Goal: Information Seeking & Learning: Learn about a topic

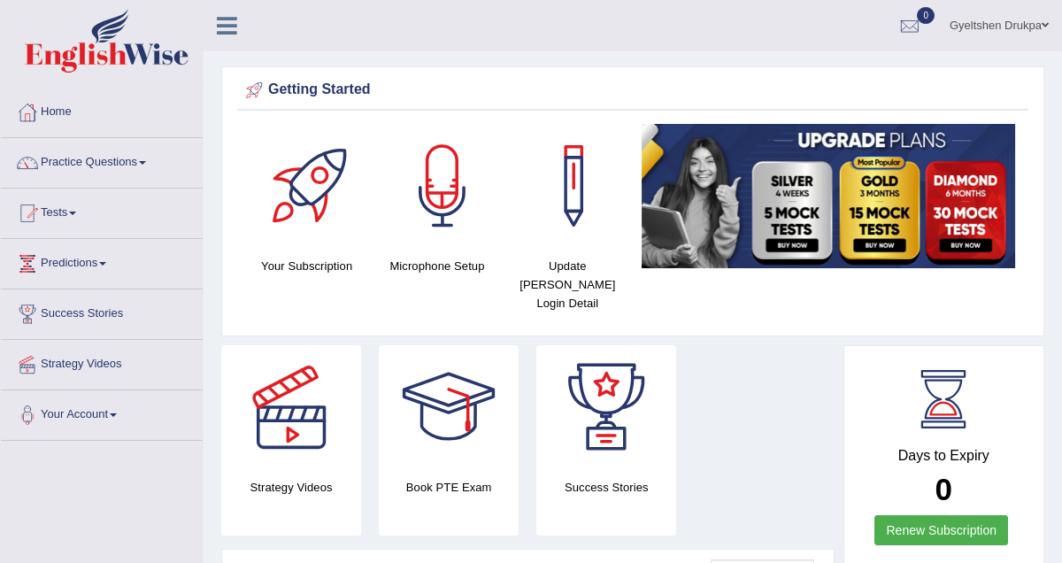
click at [155, 157] on link "Practice Questions" at bounding box center [102, 160] width 202 height 44
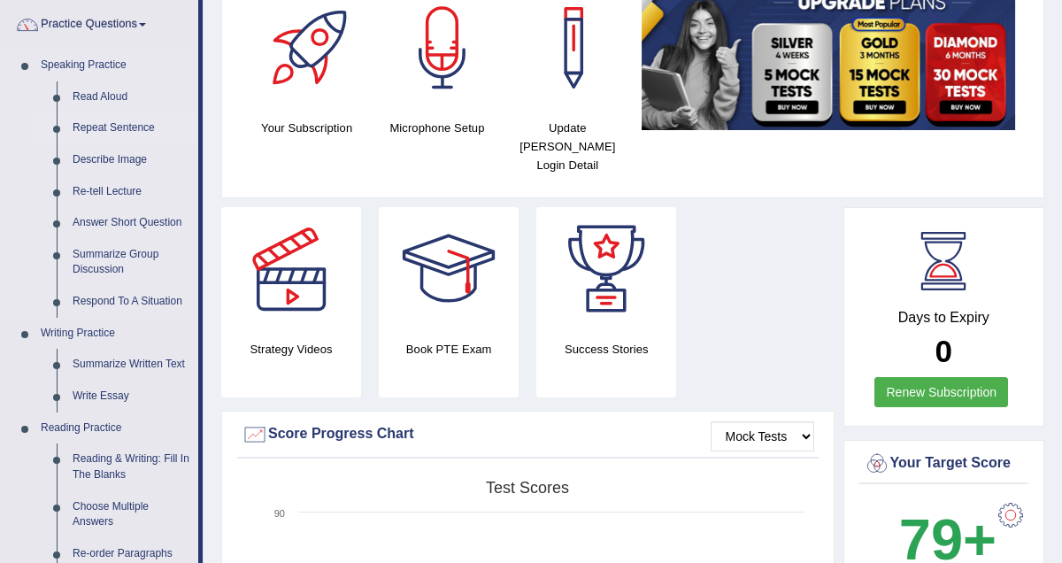
scroll to position [136, 0]
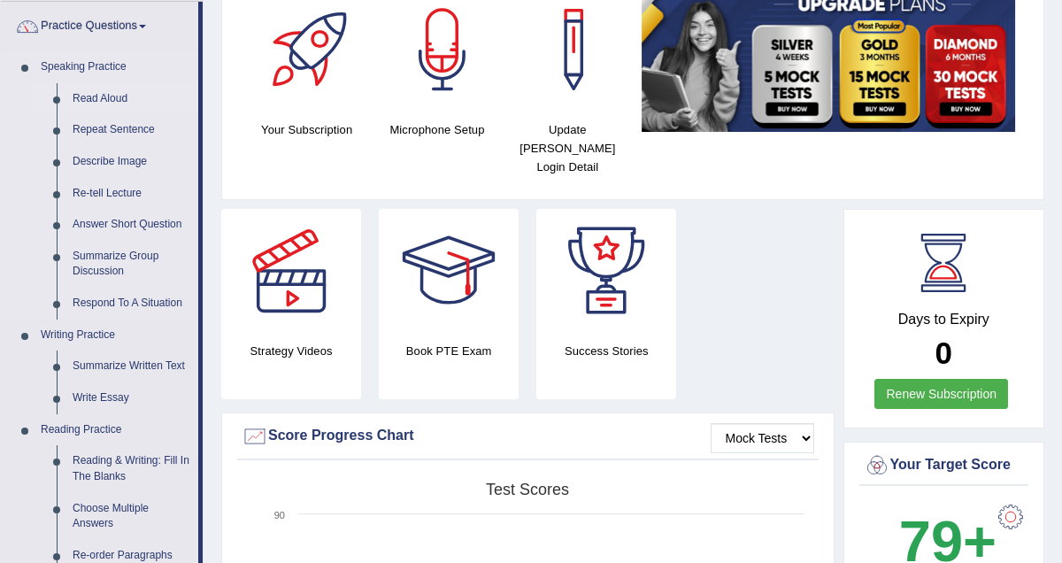
click at [114, 97] on link "Read Aloud" at bounding box center [132, 99] width 134 height 32
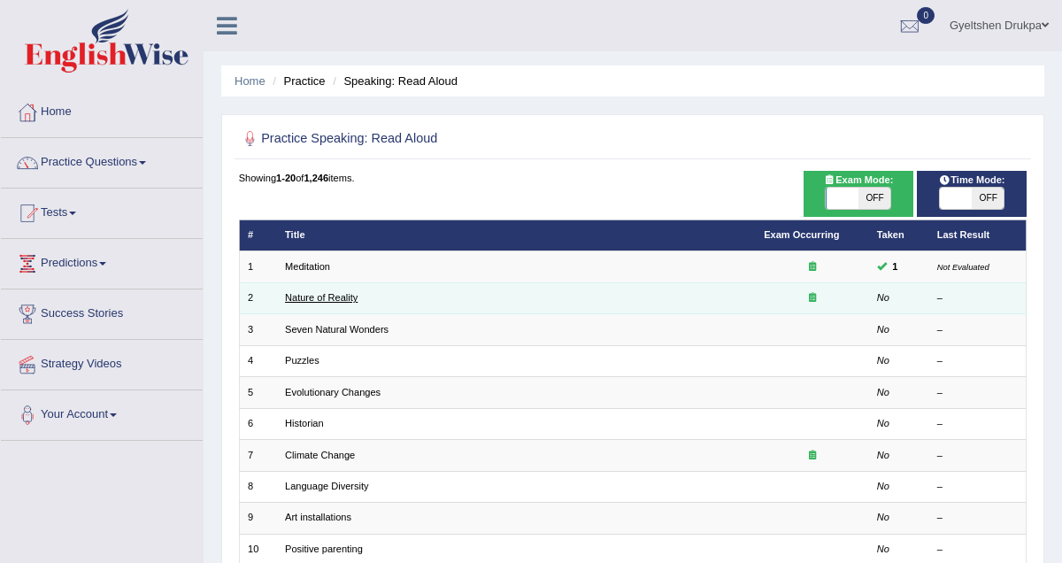
click at [322, 299] on link "Nature of Reality" at bounding box center [321, 297] width 73 height 11
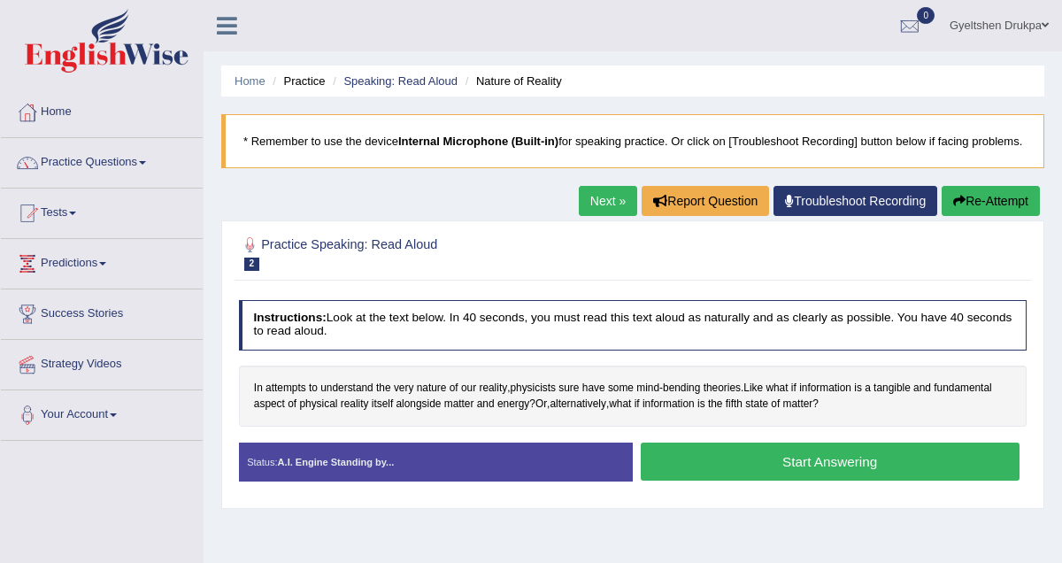
click at [762, 476] on button "Start Answering" at bounding box center [830, 462] width 379 height 38
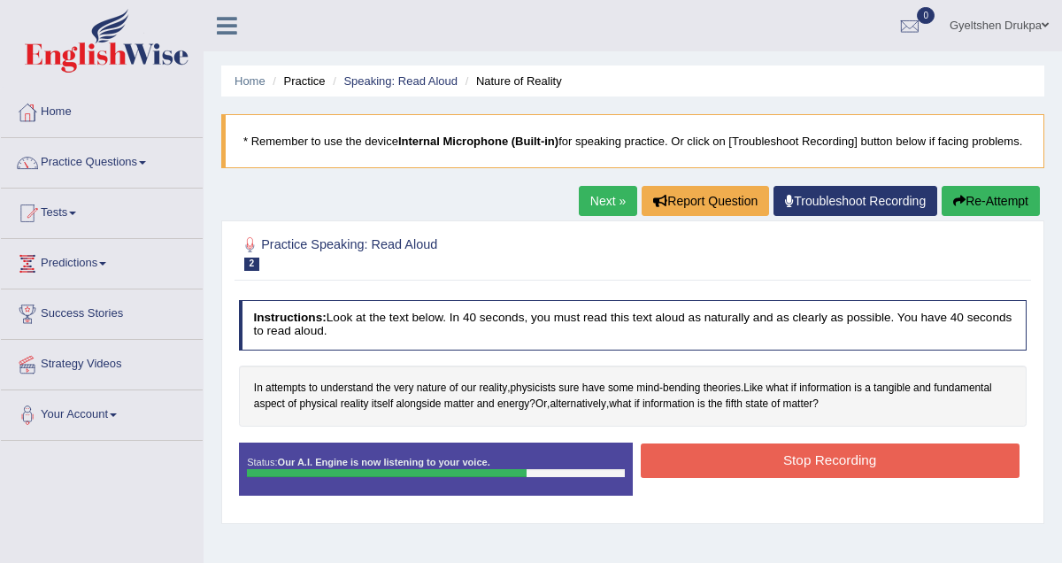
click at [762, 476] on button "Stop Recording" at bounding box center [830, 460] width 379 height 35
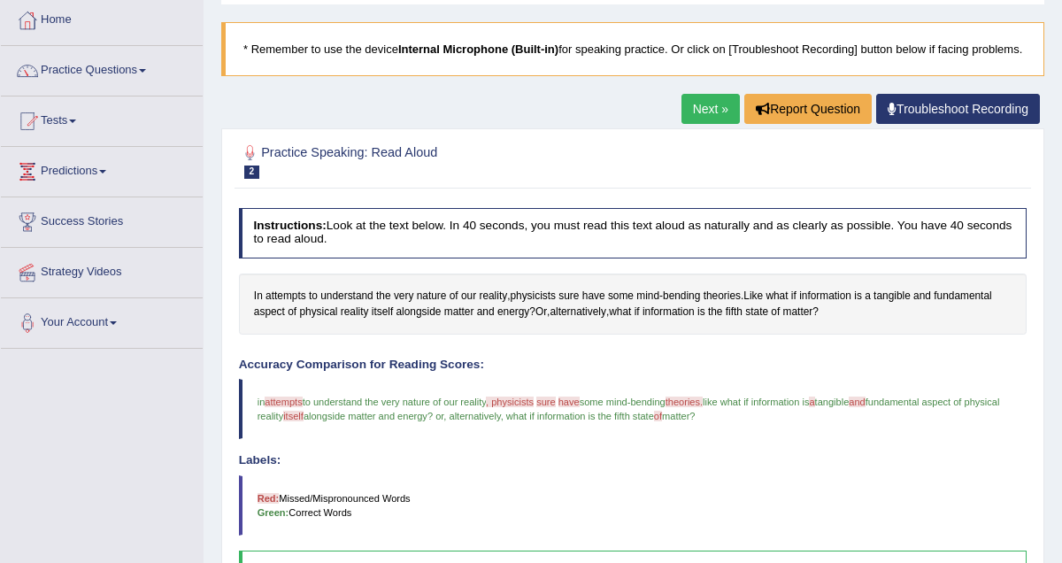
scroll to position [93, 0]
click at [707, 122] on link "Next »" at bounding box center [711, 108] width 58 height 30
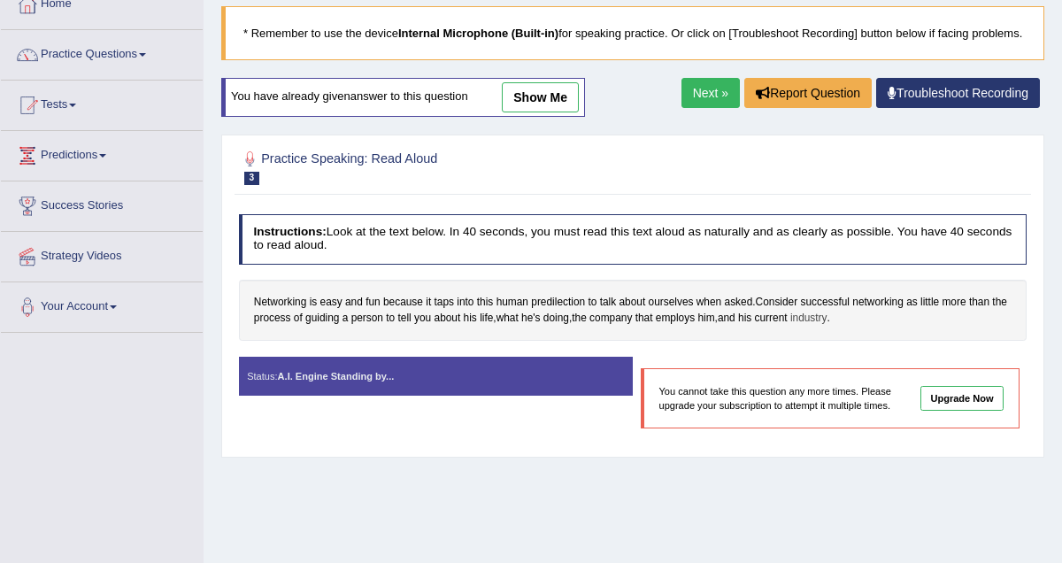
scroll to position [112, 0]
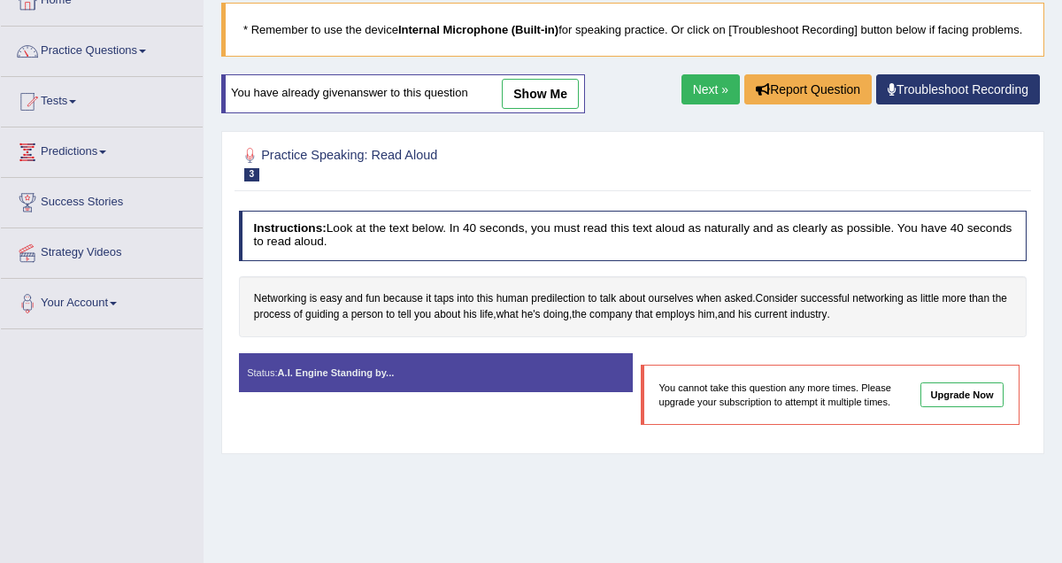
click at [702, 104] on link "Next »" at bounding box center [711, 89] width 58 height 30
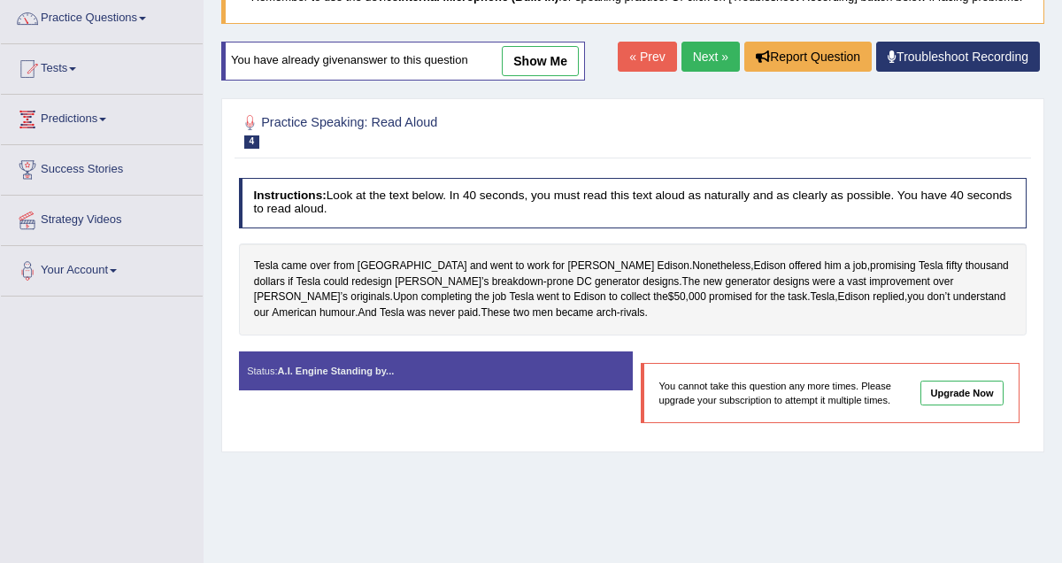
click at [712, 72] on link "Next »" at bounding box center [711, 57] width 58 height 30
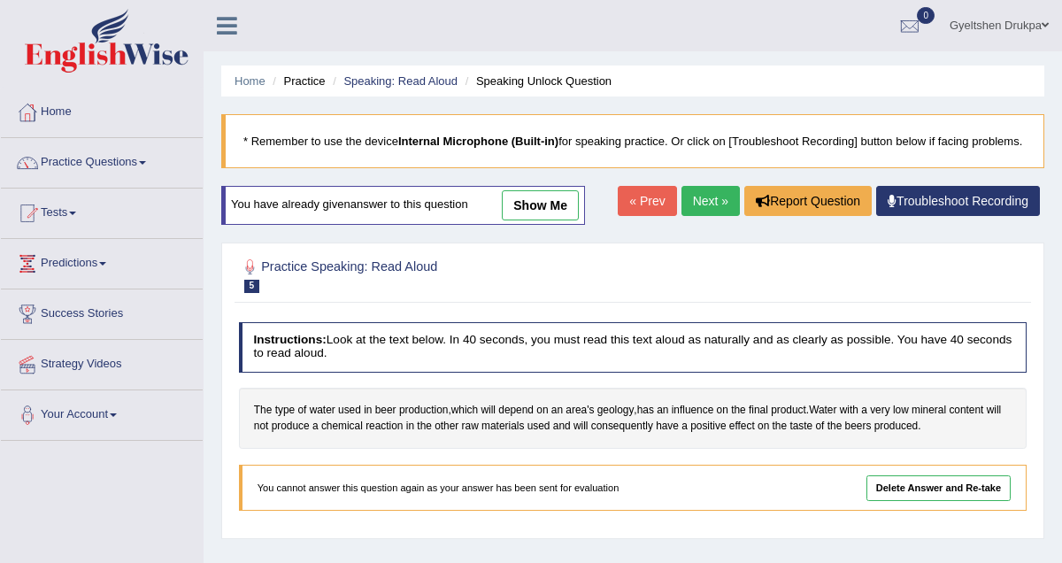
click at [704, 214] on link "Next »" at bounding box center [711, 201] width 58 height 30
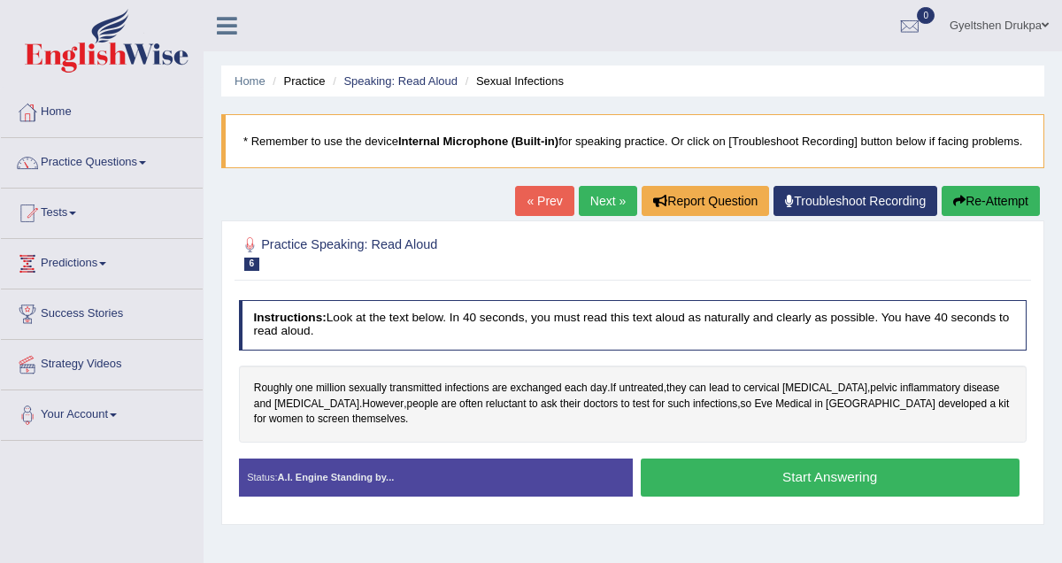
click at [772, 497] on button "Start Answering" at bounding box center [830, 478] width 379 height 38
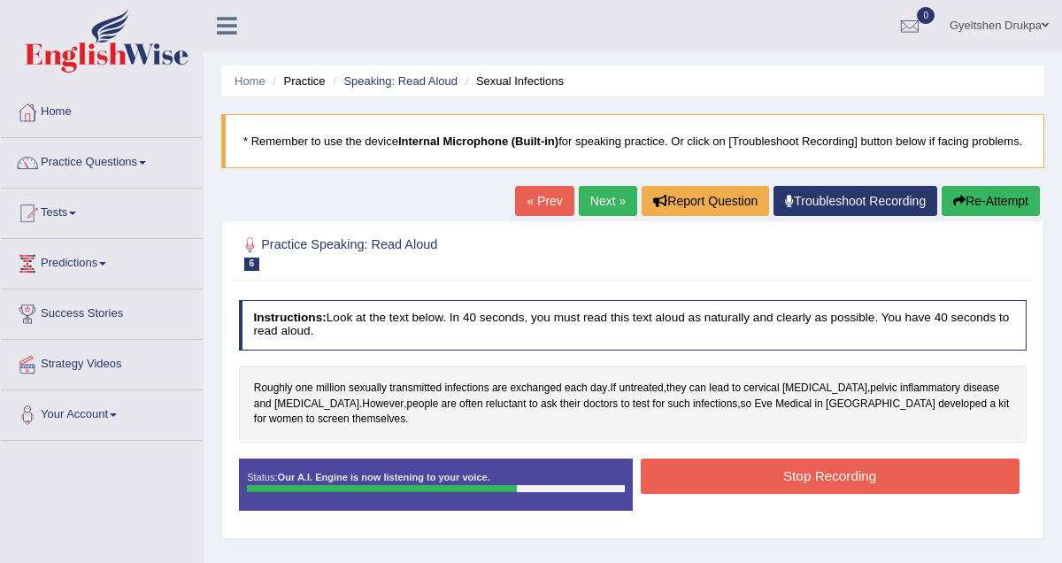
click at [772, 493] on button "Stop Recording" at bounding box center [830, 476] width 379 height 35
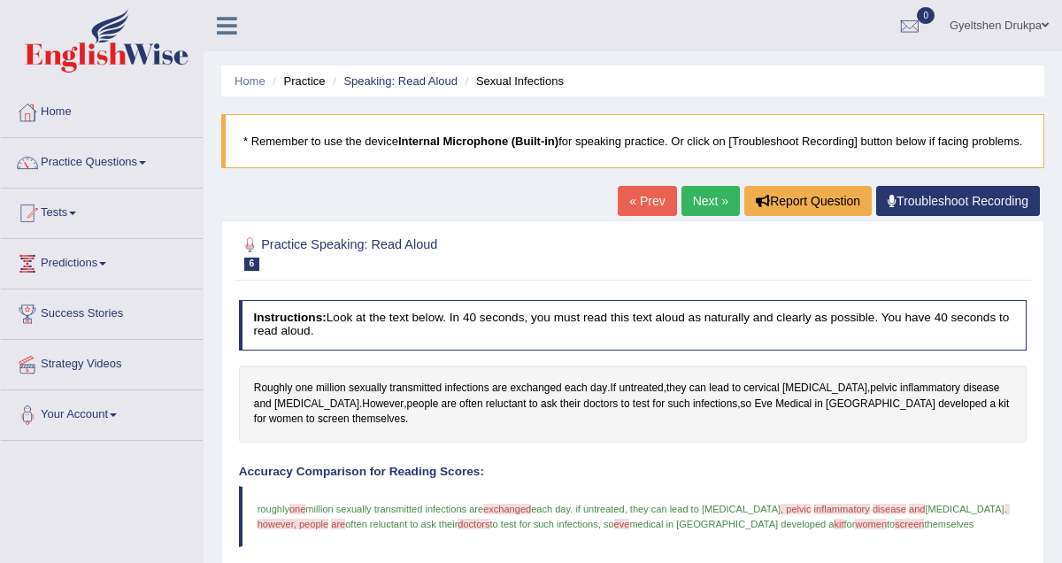
scroll to position [32, 0]
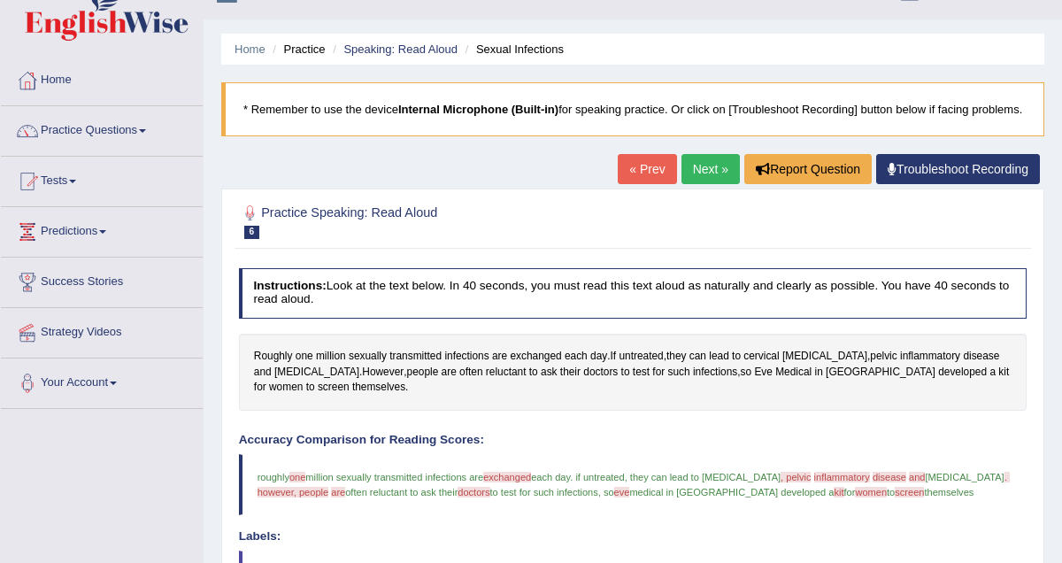
click at [710, 184] on link "Next »" at bounding box center [711, 169] width 58 height 30
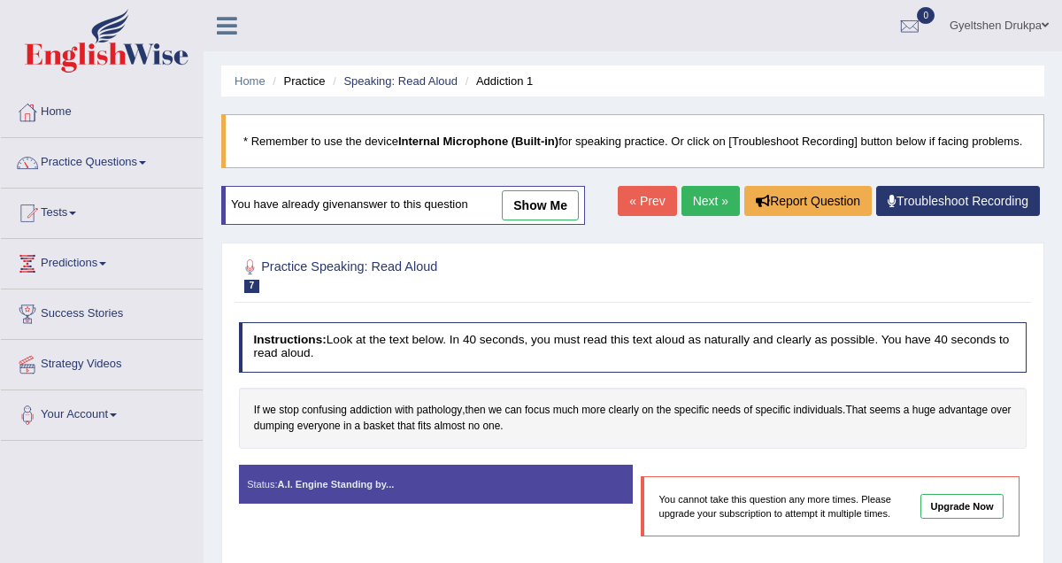
click at [702, 207] on link "Next »" at bounding box center [711, 201] width 58 height 30
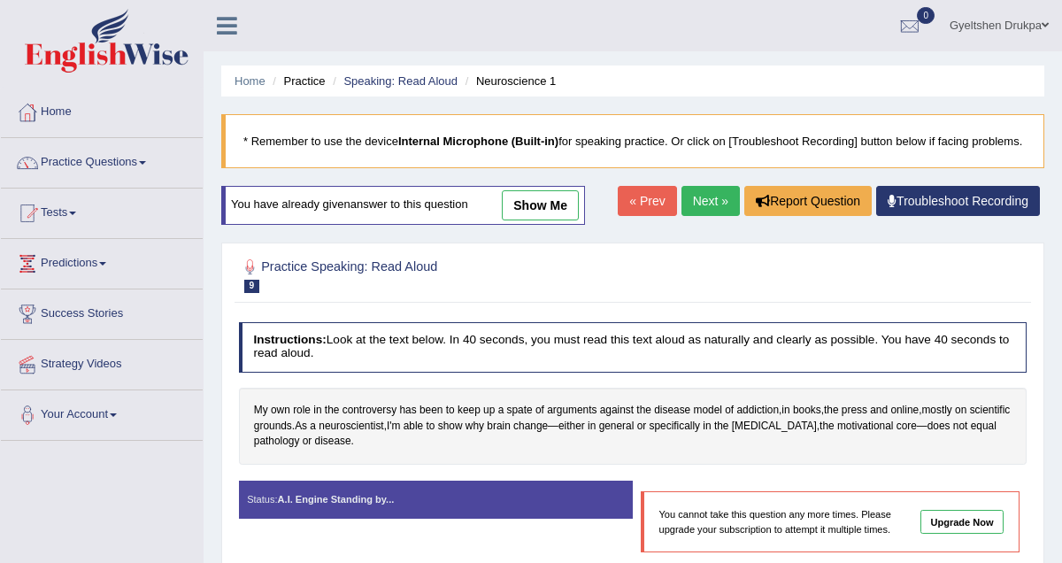
click at [700, 216] on link "Next »" at bounding box center [711, 201] width 58 height 30
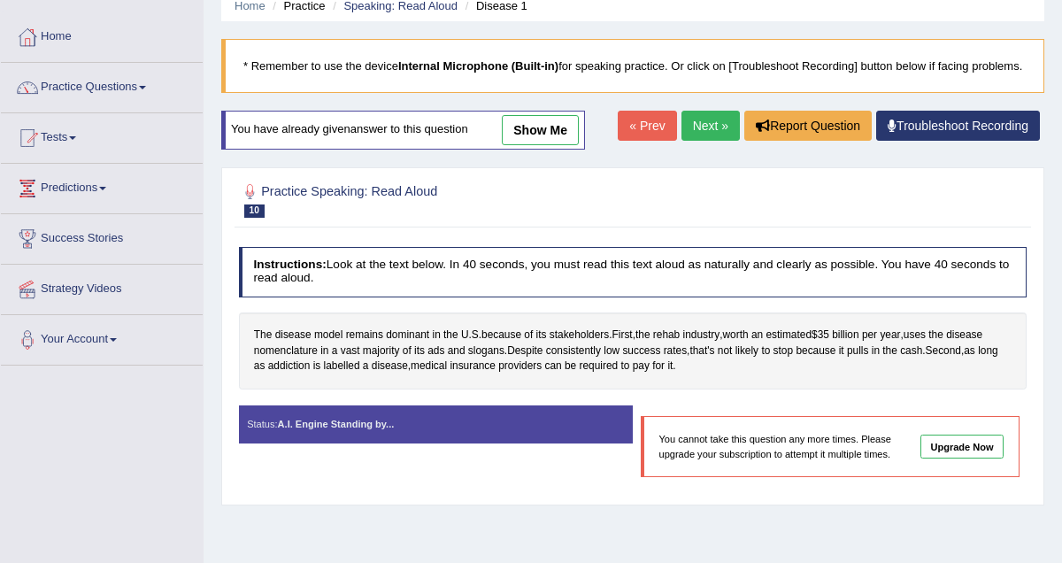
scroll to position [89, 0]
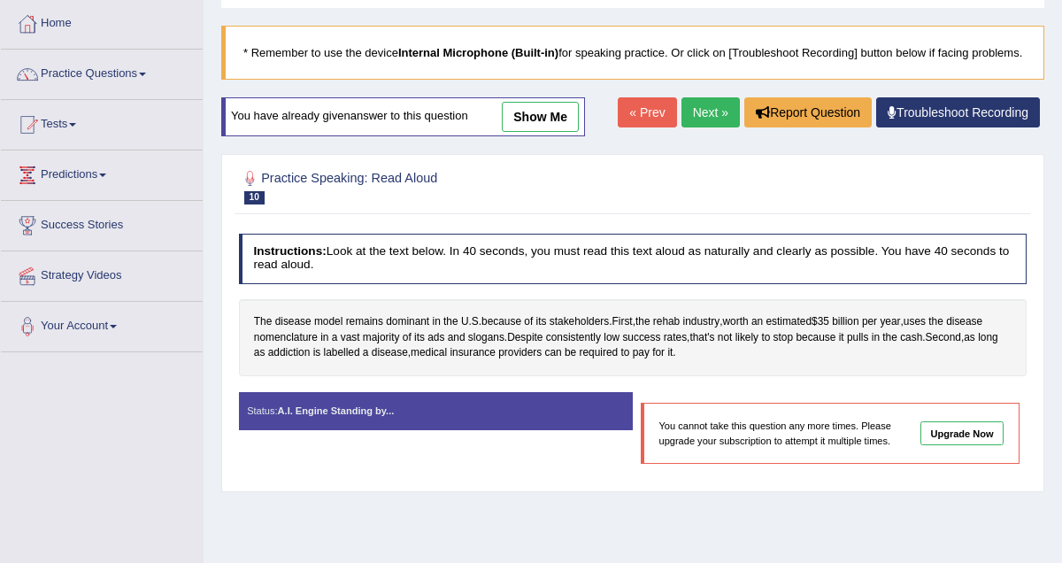
click at [708, 123] on link "Next »" at bounding box center [711, 112] width 58 height 30
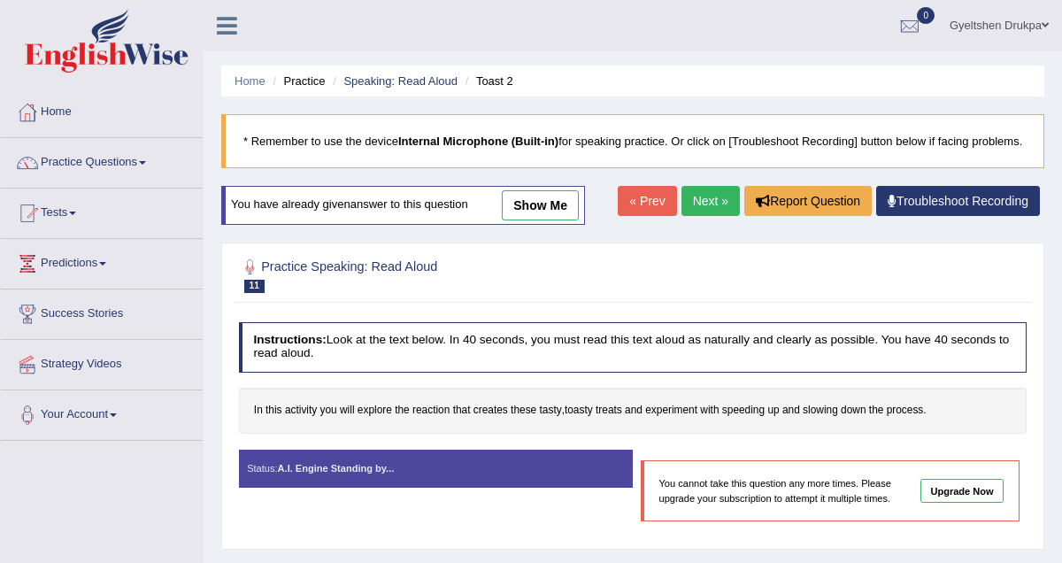
click at [700, 216] on link "Next »" at bounding box center [711, 201] width 58 height 30
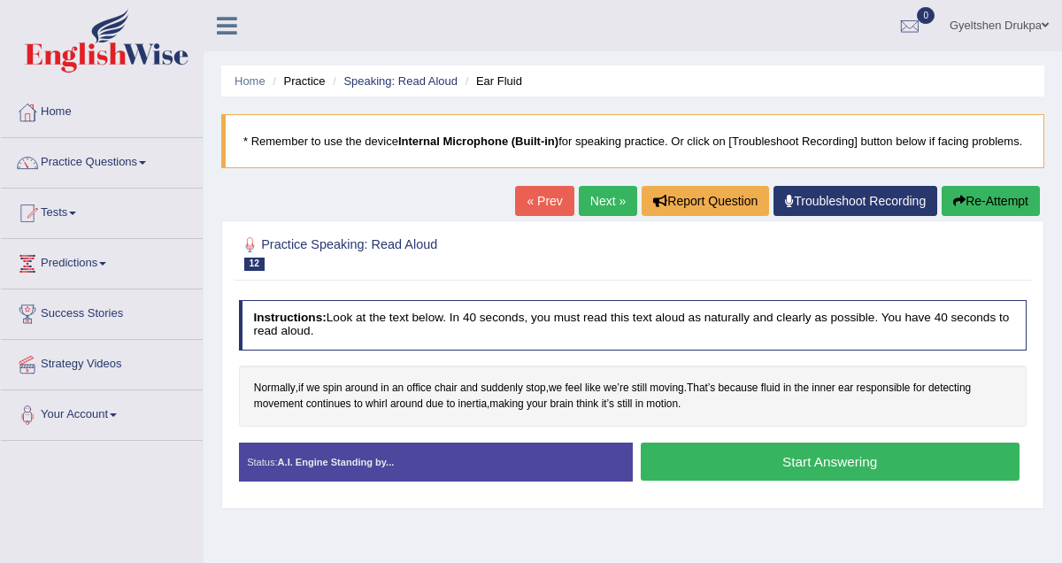
click at [748, 471] on button "Start Answering" at bounding box center [830, 462] width 379 height 38
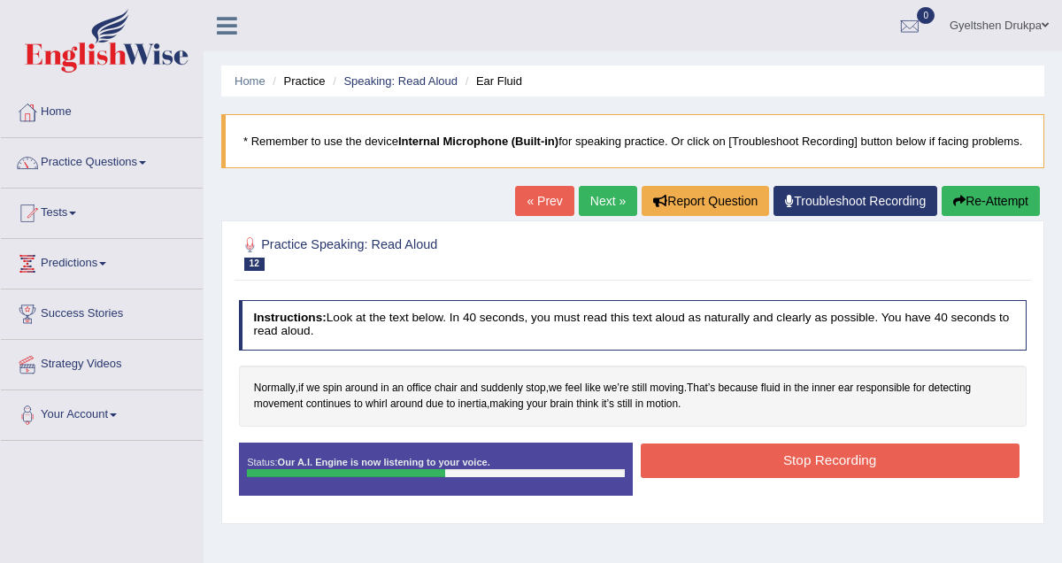
click at [748, 471] on button "Stop Recording" at bounding box center [830, 460] width 379 height 35
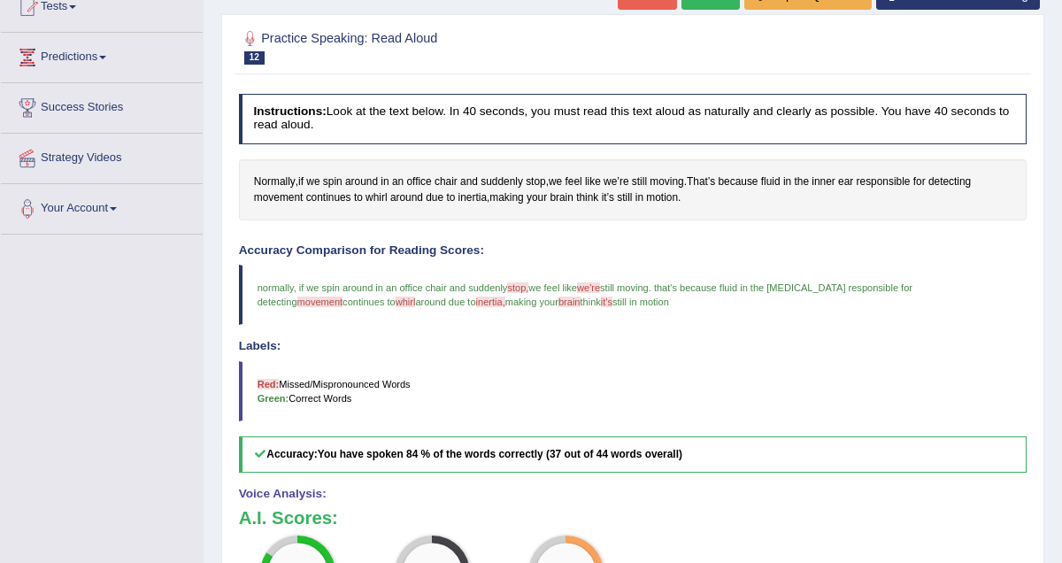
scroll to position [133, 0]
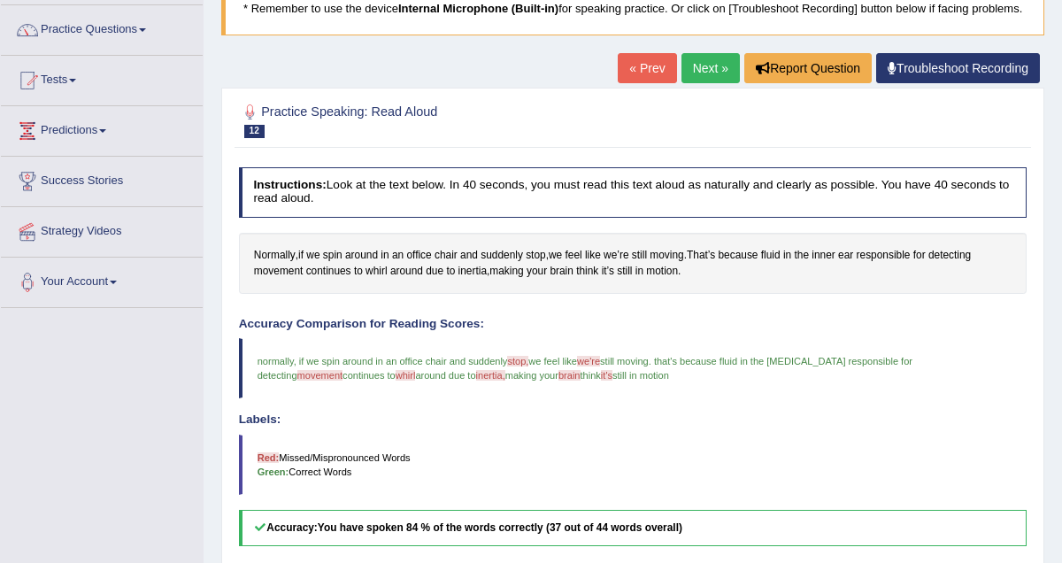
click at [705, 83] on link "Next »" at bounding box center [711, 68] width 58 height 30
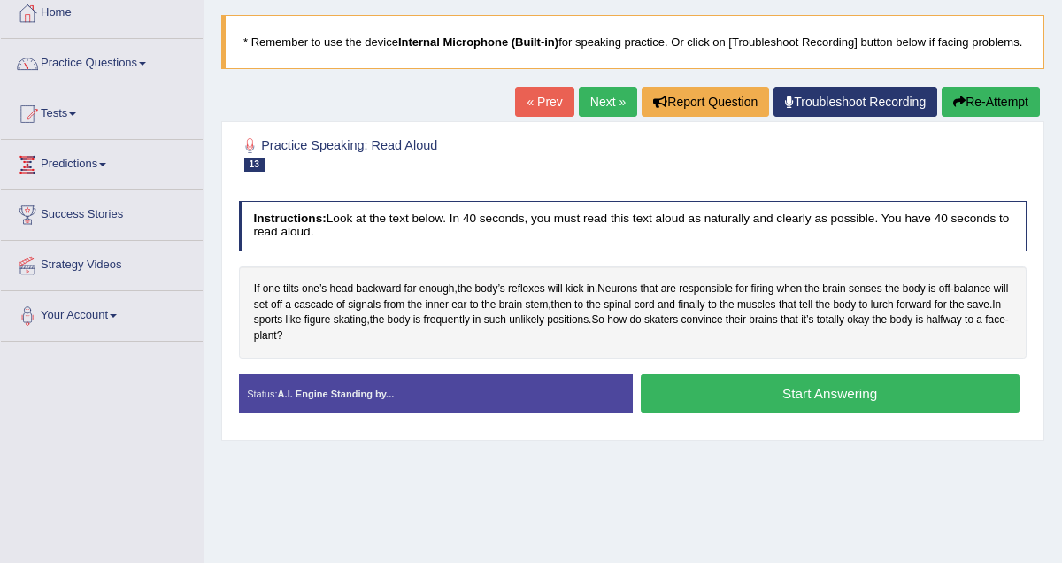
click at [757, 412] on button "Start Answering" at bounding box center [830, 393] width 379 height 38
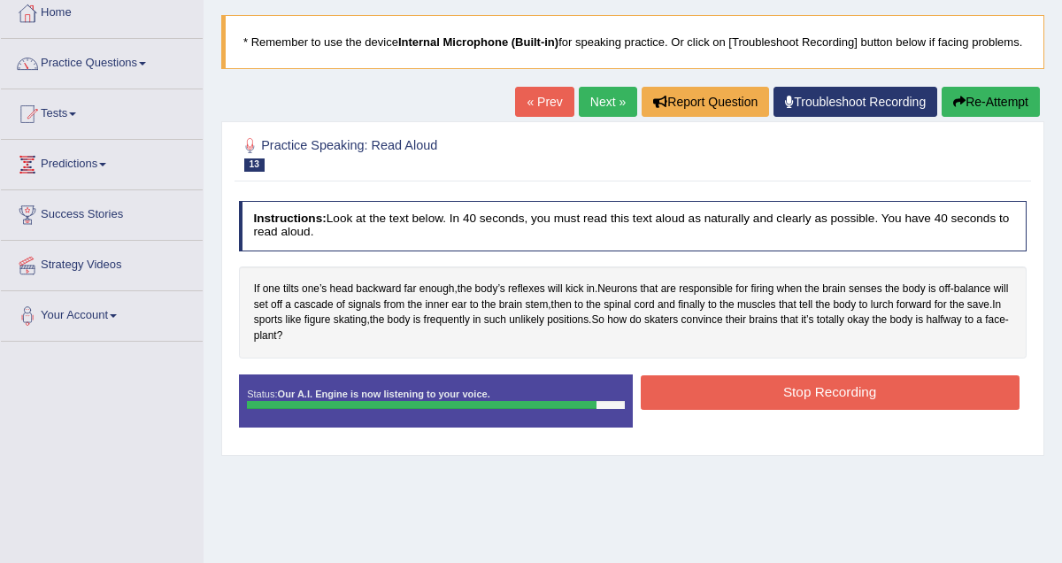
click at [757, 410] on button "Stop Recording" at bounding box center [830, 392] width 379 height 35
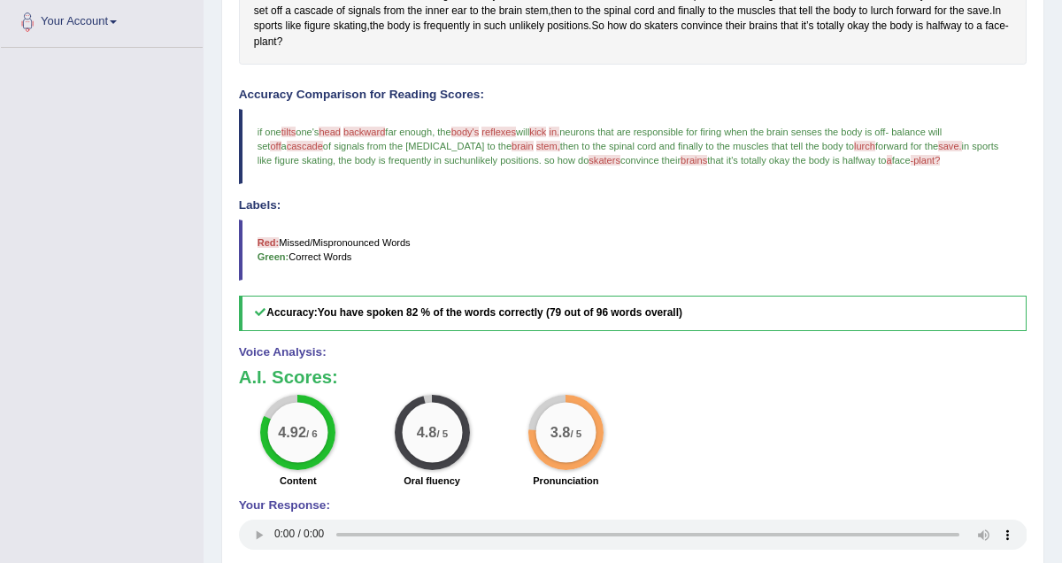
scroll to position [391, 0]
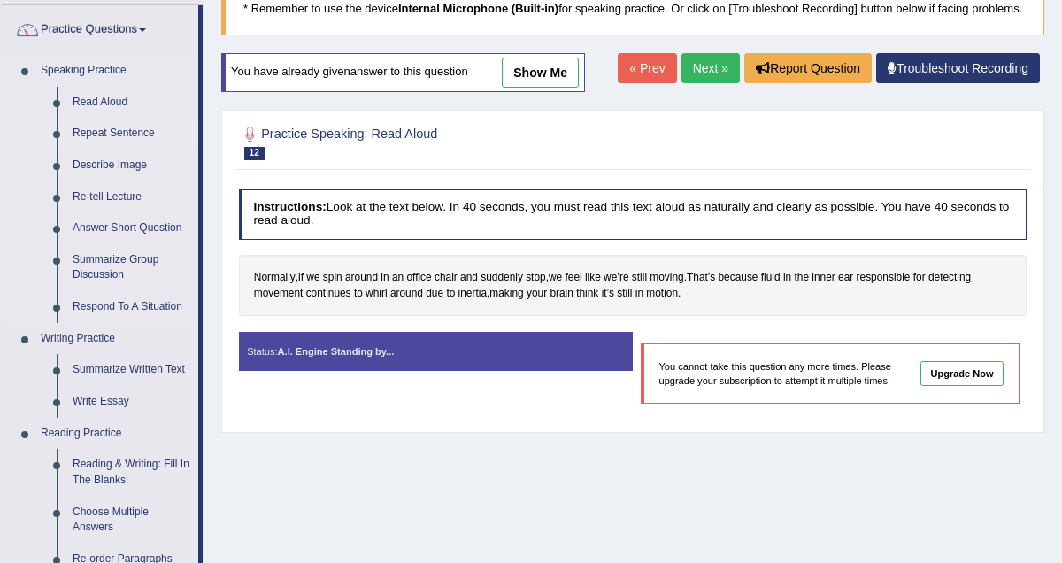
click at [134, 134] on link "Repeat Sentence" at bounding box center [132, 134] width 134 height 32
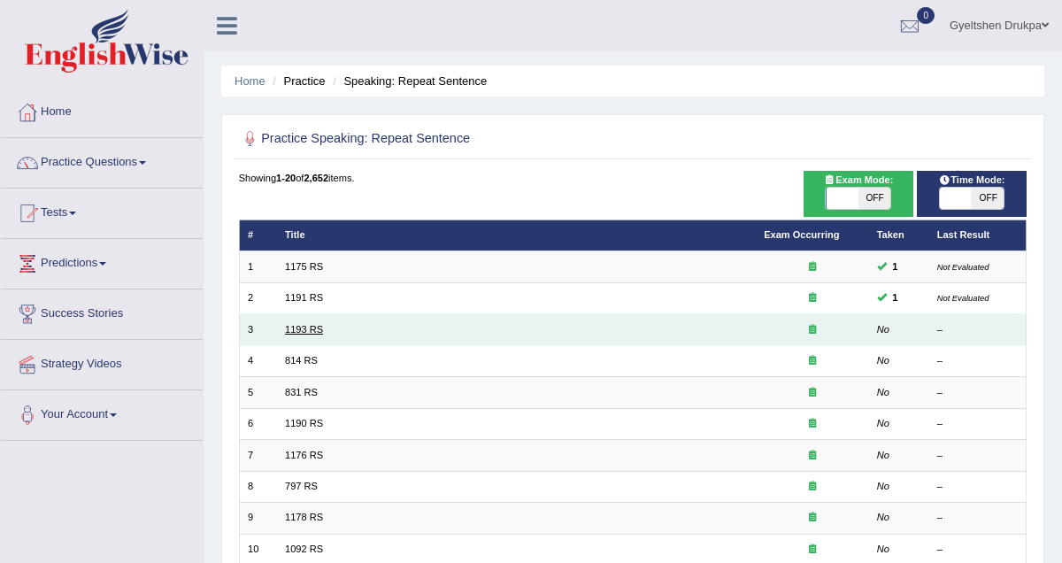
click at [297, 335] on link "1193 RS" at bounding box center [304, 329] width 38 height 11
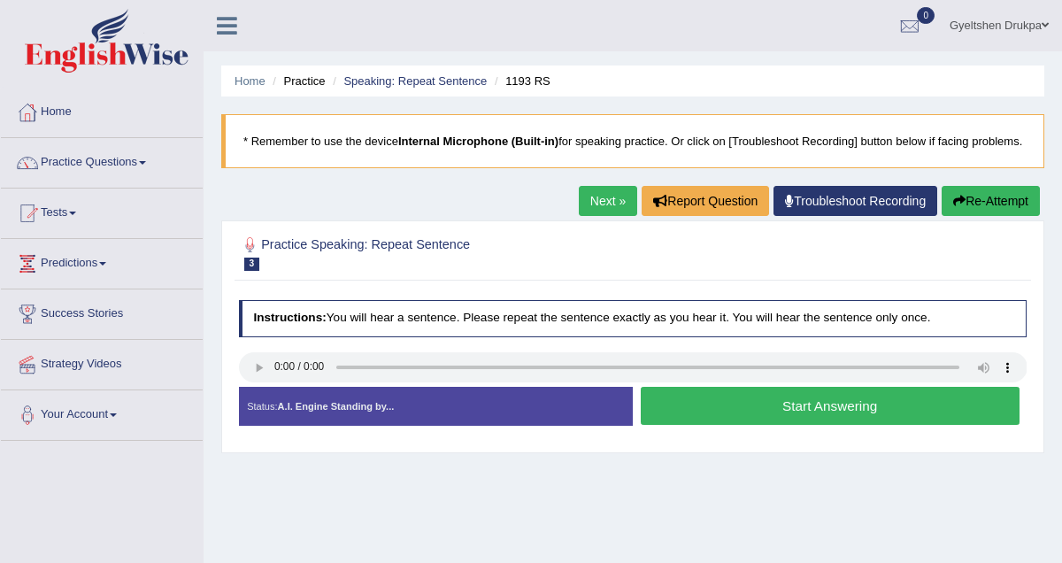
click at [706, 425] on button "Start Answering" at bounding box center [830, 406] width 379 height 38
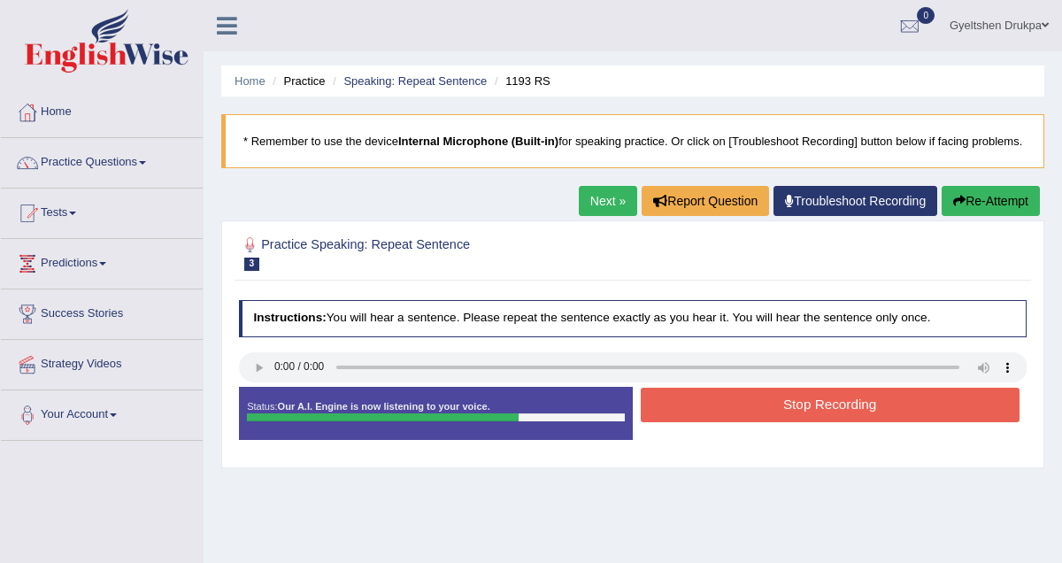
click at [735, 415] on button "Stop Recording" at bounding box center [830, 405] width 379 height 35
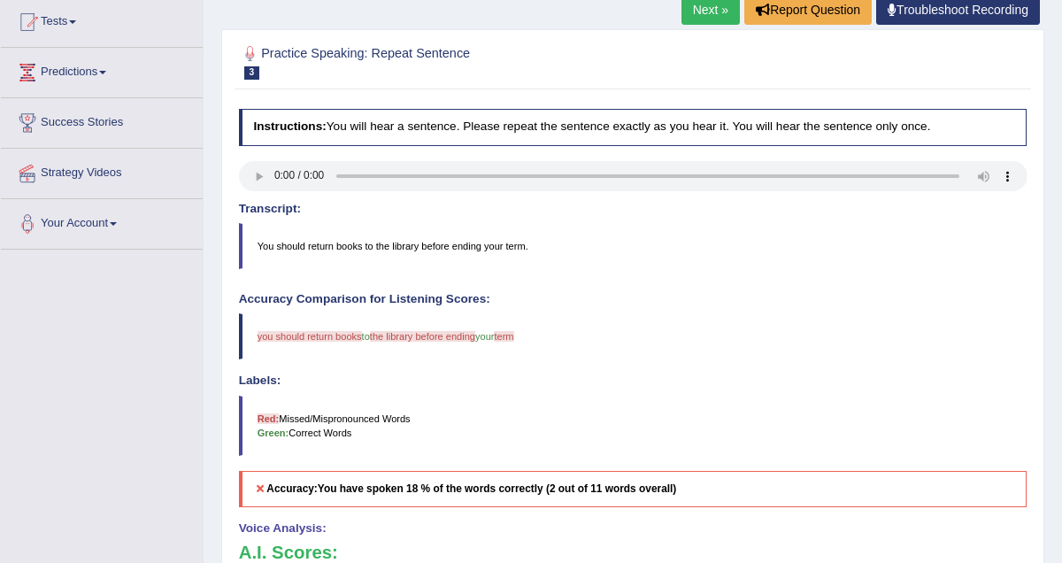
scroll to position [188, 0]
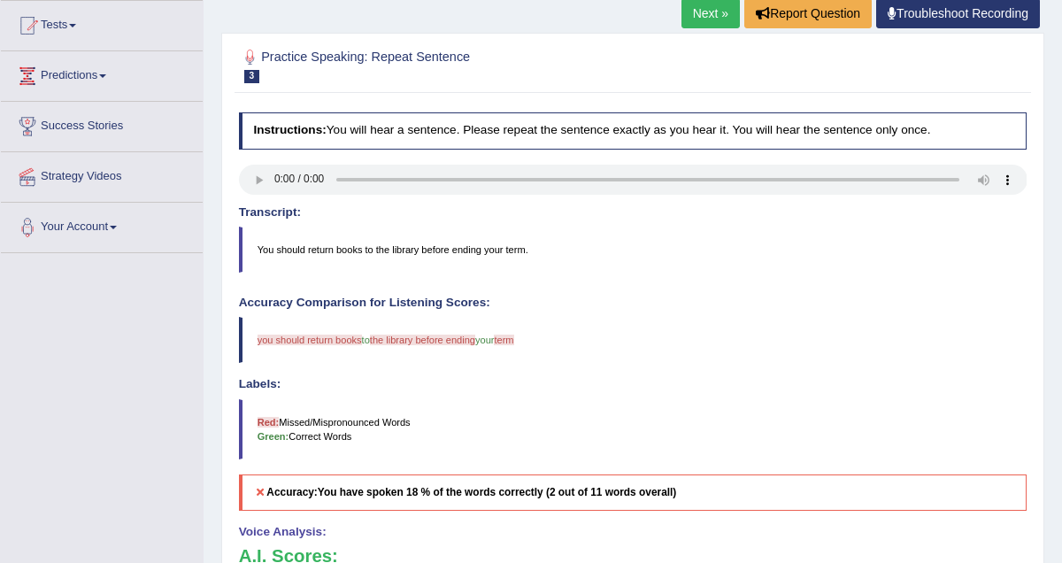
click at [719, 28] on link "Next »" at bounding box center [711, 13] width 58 height 30
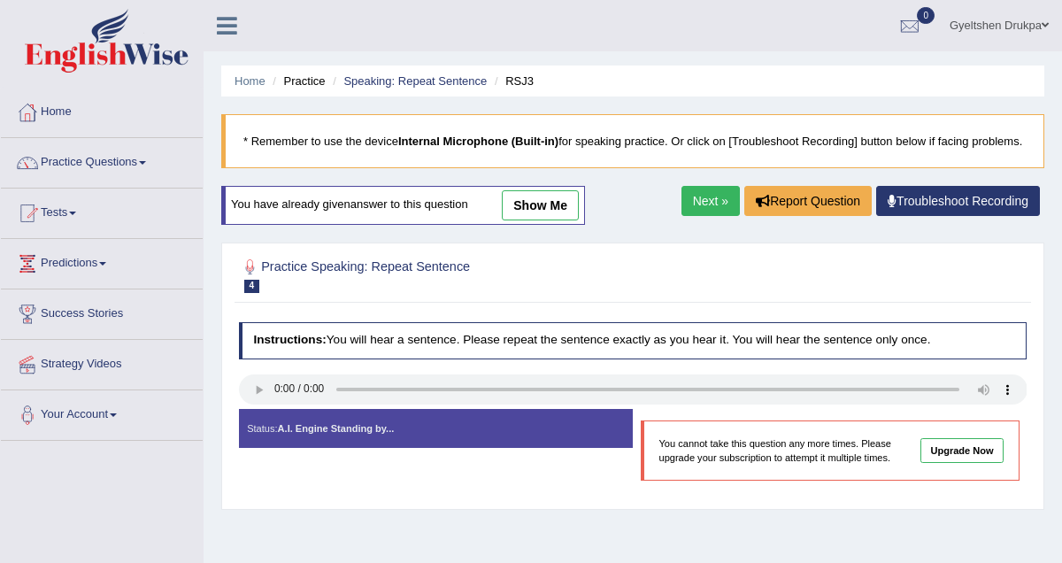
click at [721, 211] on link "Next »" at bounding box center [711, 201] width 58 height 30
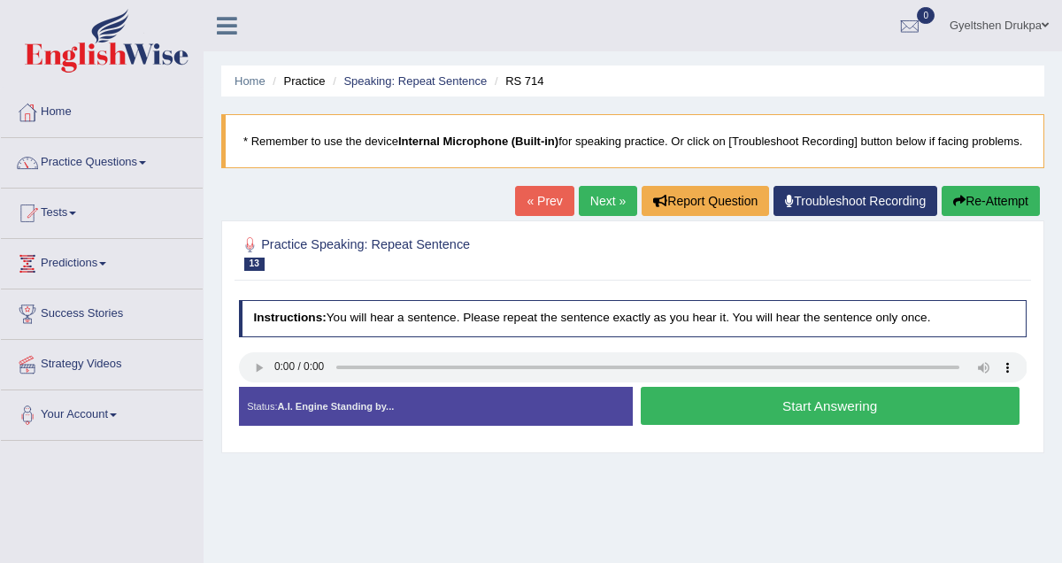
click at [669, 425] on button "Start Answering" at bounding box center [830, 406] width 379 height 38
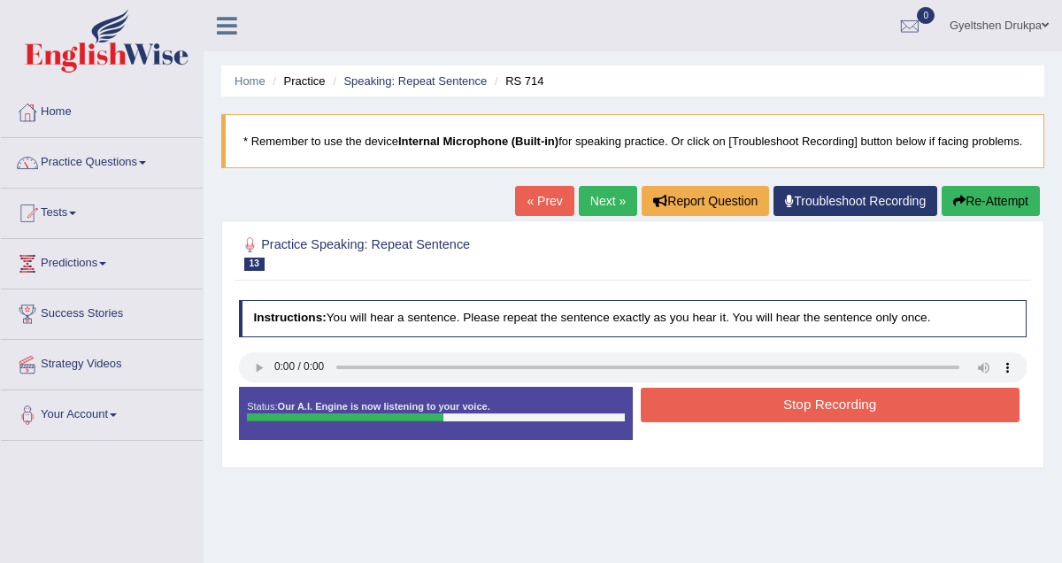
click at [669, 422] on button "Stop Recording" at bounding box center [830, 405] width 379 height 35
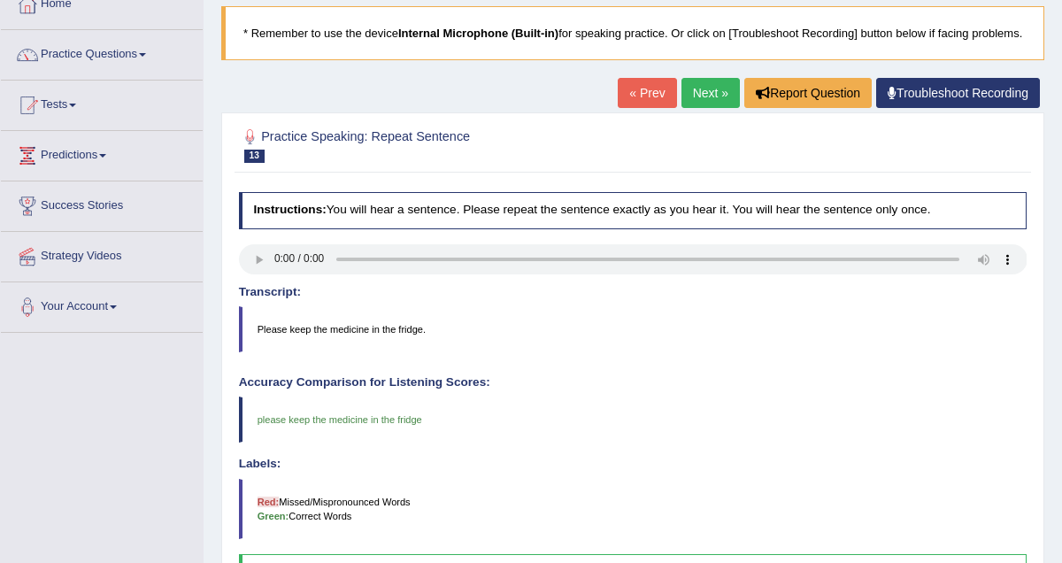
scroll to position [96, 0]
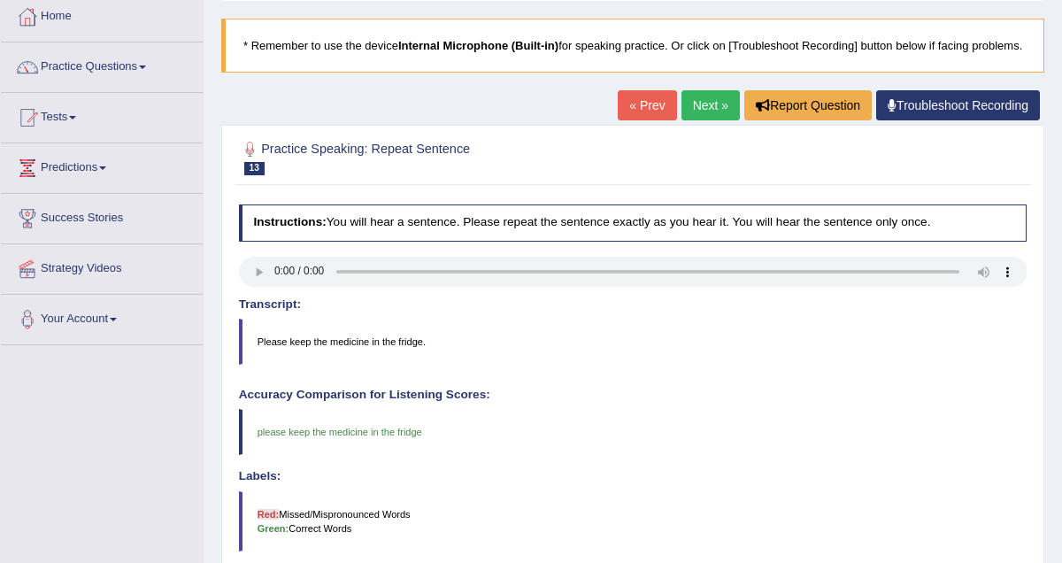
click at [695, 120] on link "Next »" at bounding box center [711, 105] width 58 height 30
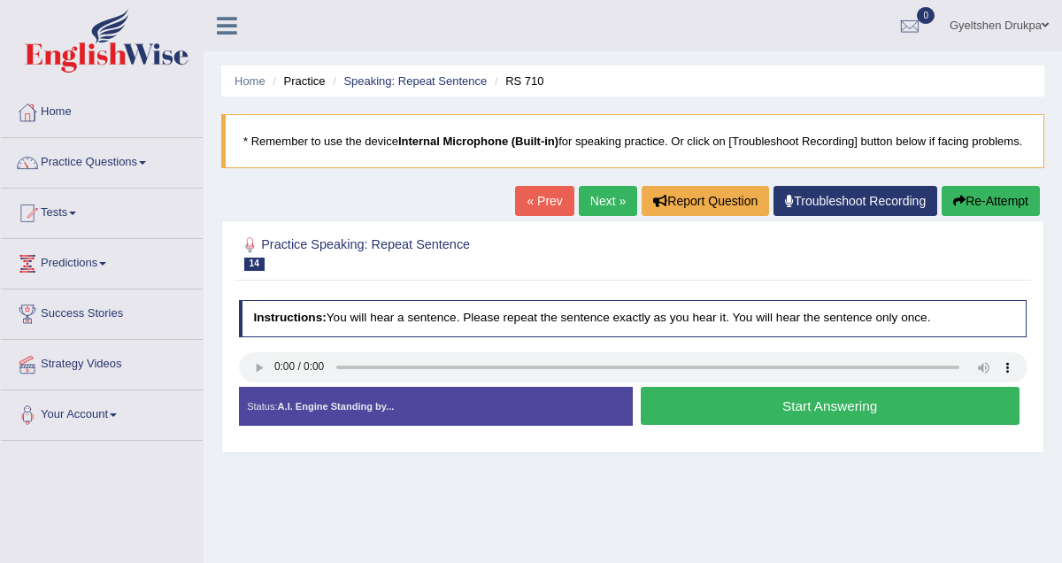
click at [692, 420] on button "Start Answering" at bounding box center [830, 406] width 379 height 38
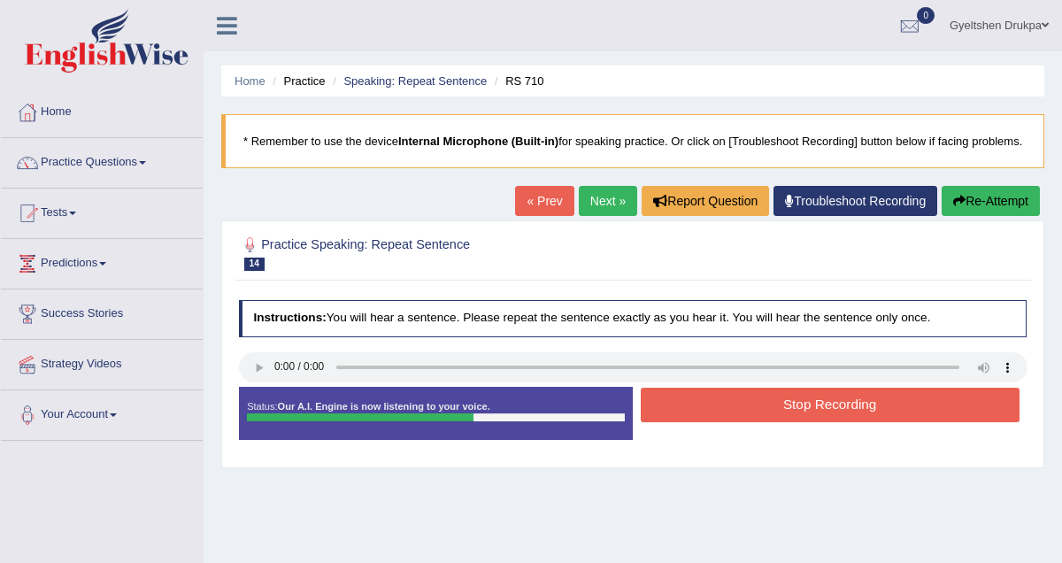
click at [692, 420] on button "Stop Recording" at bounding box center [830, 405] width 379 height 35
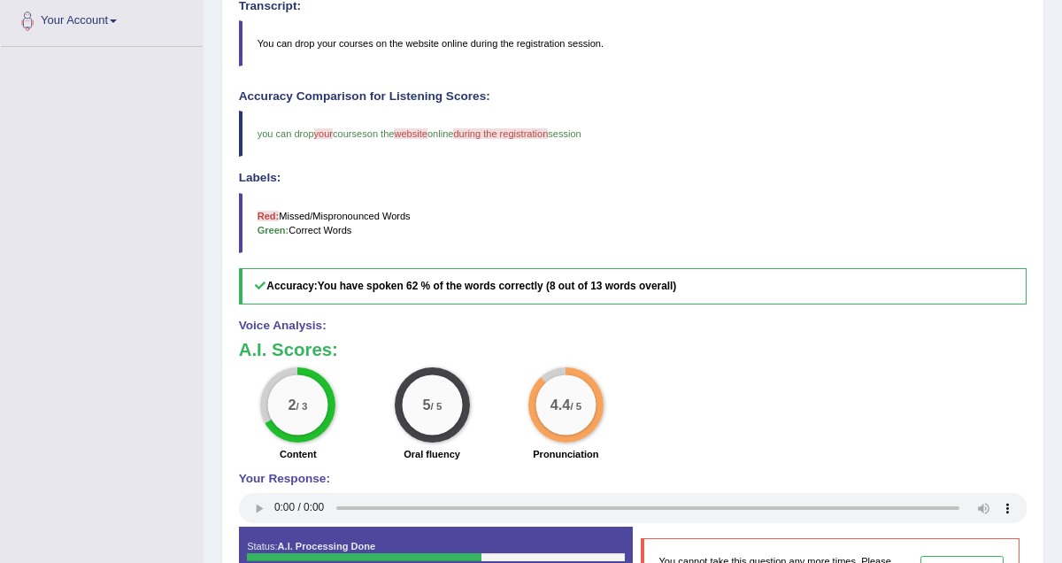
scroll to position [349, 0]
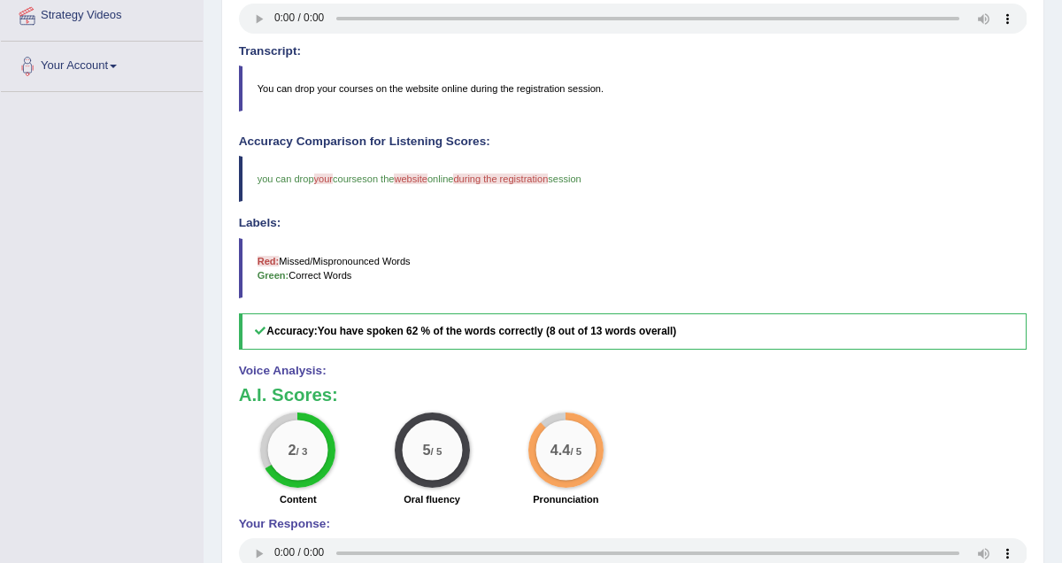
click at [741, 230] on h4 "Labels:" at bounding box center [633, 223] width 789 height 13
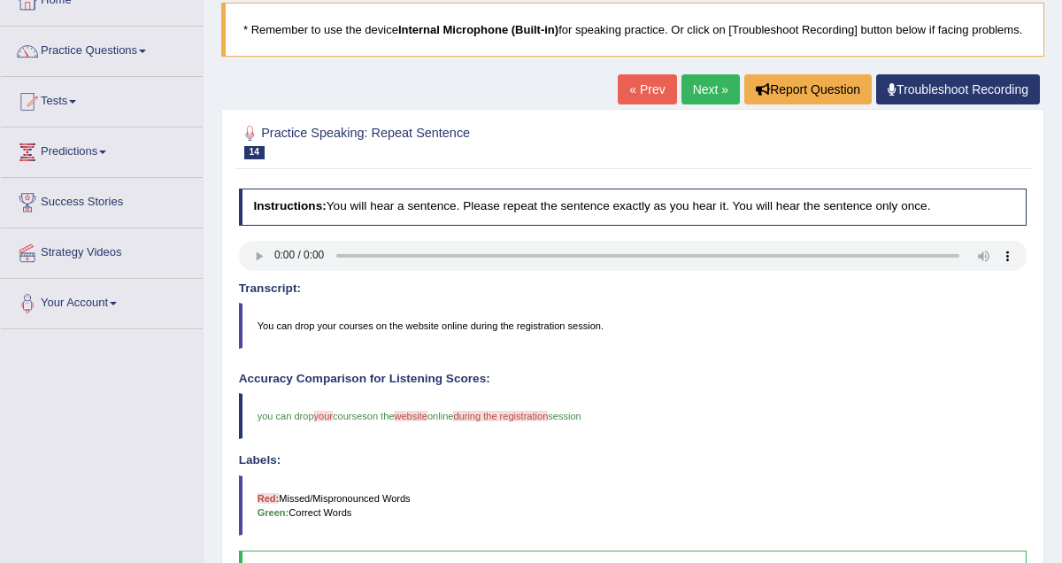
scroll to position [0, 0]
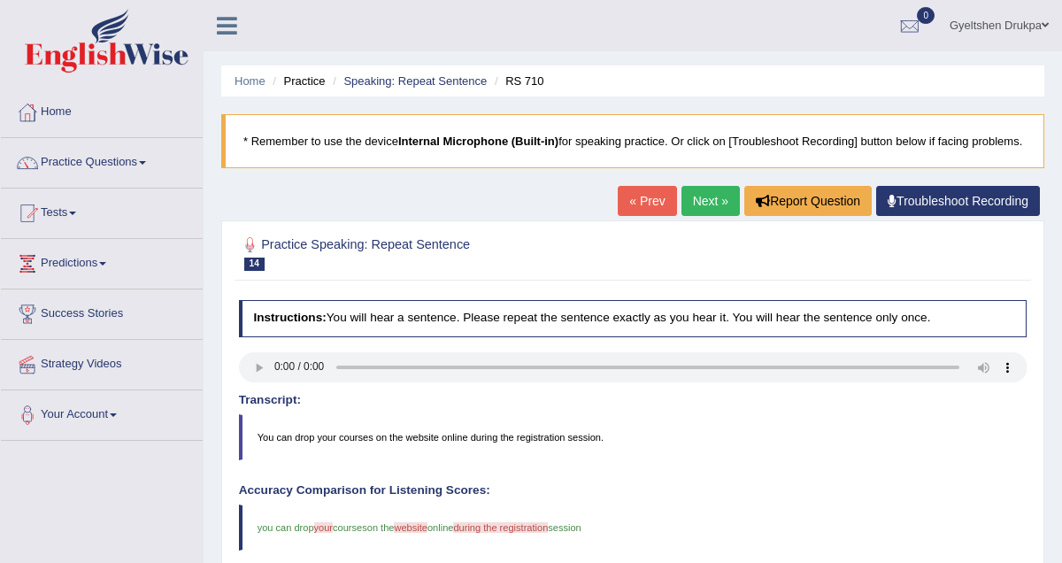
click at [704, 216] on link "Next »" at bounding box center [711, 201] width 58 height 30
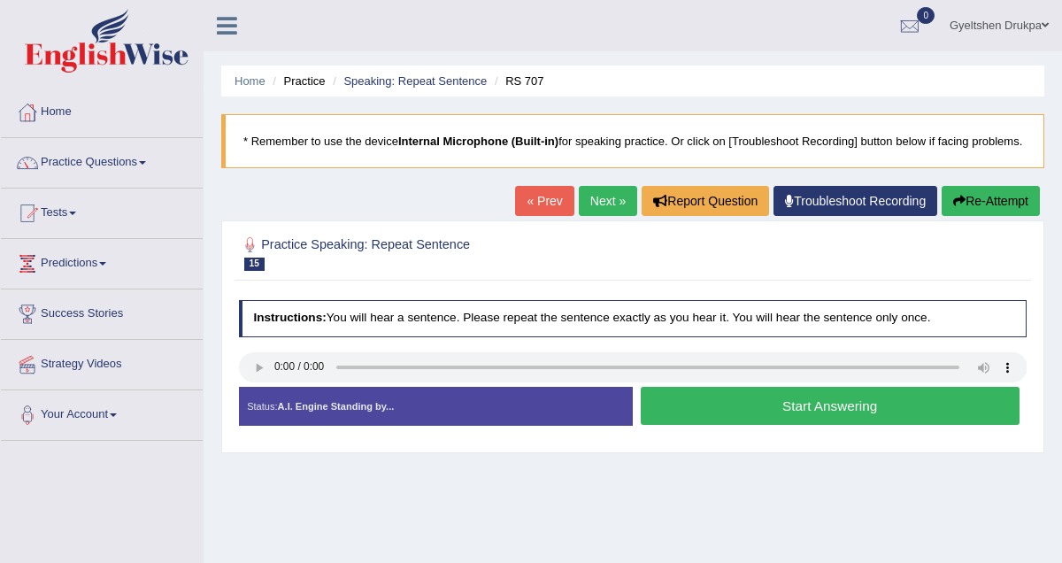
click at [771, 423] on button "Start Answering" at bounding box center [830, 406] width 379 height 38
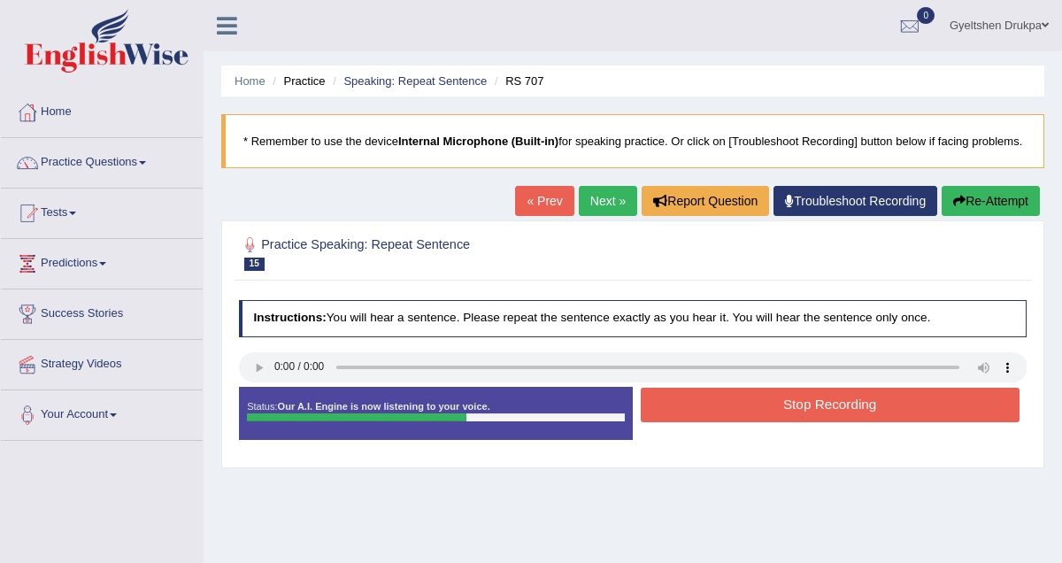
click at [771, 422] on button "Stop Recording" at bounding box center [830, 405] width 379 height 35
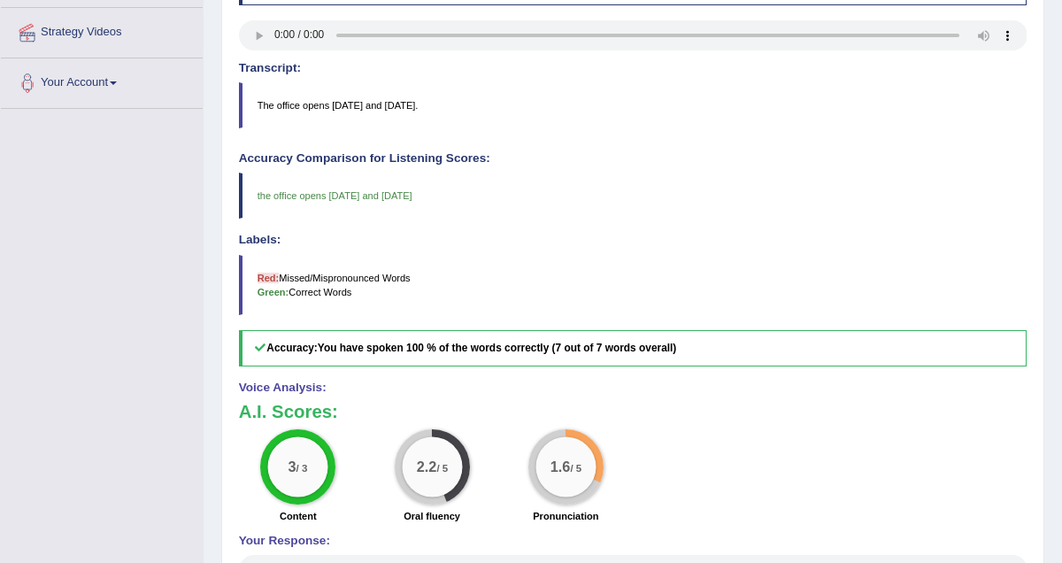
scroll to position [476, 0]
